Goal: Subscribe to service/newsletter

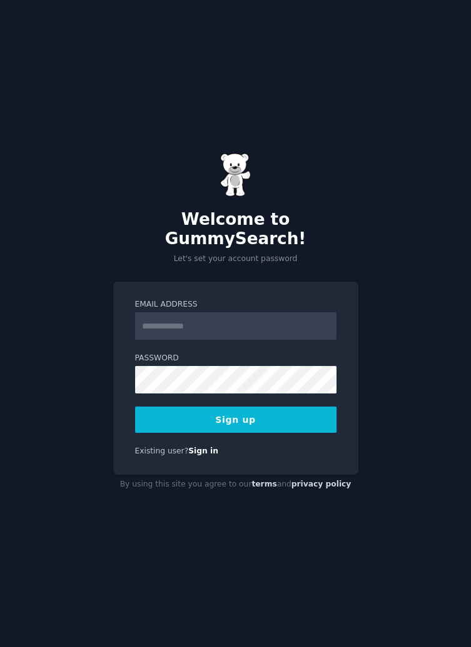
click at [184, 340] on input "Email Address" at bounding box center [235, 325] width 201 height 27
type input "**********"
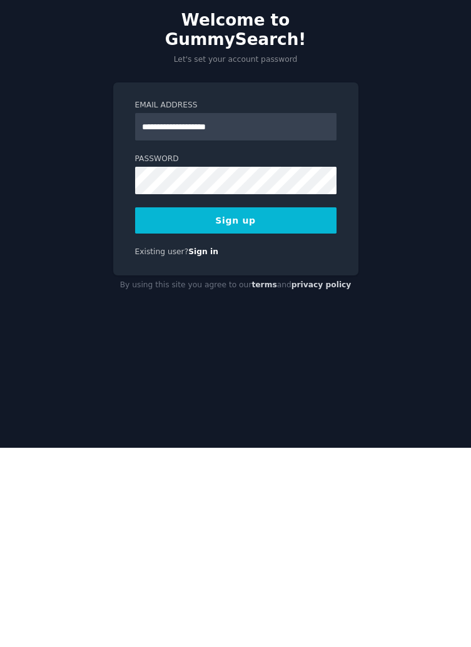
click at [270, 433] on button "Sign up" at bounding box center [235, 420] width 201 height 26
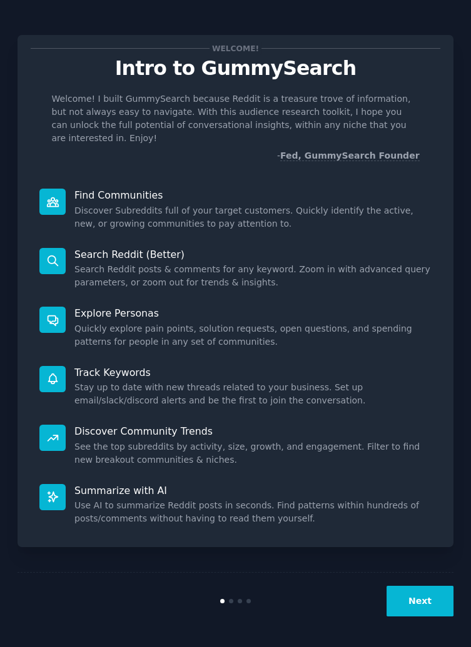
click at [40, 617] on div "Welcome! Intro to GummySearch Welcome! I built GummySearch because Reddit is a …" at bounding box center [235, 323] width 436 height 612
